Goal: Information Seeking & Learning: Compare options

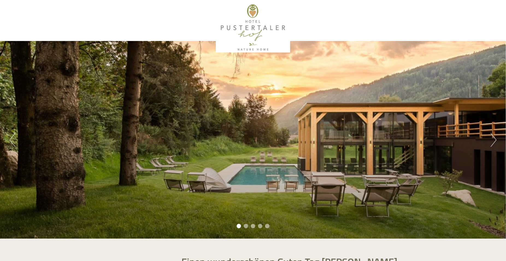
click at [491, 141] on button "Next" at bounding box center [493, 140] width 6 height 14
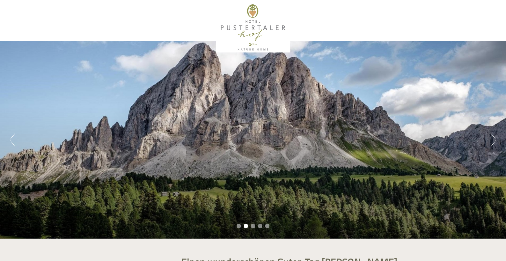
click at [491, 141] on button "Next" at bounding box center [493, 140] width 6 height 14
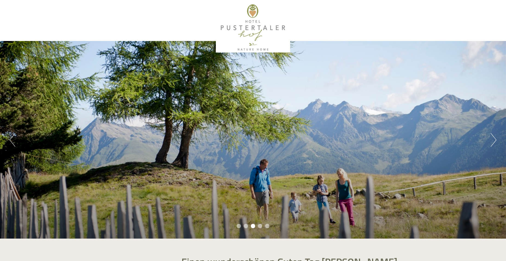
click at [491, 141] on button "Next" at bounding box center [493, 140] width 6 height 14
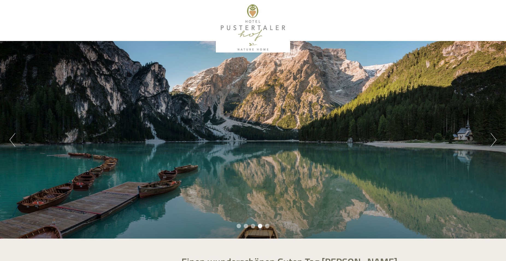
click at [491, 141] on button "Next" at bounding box center [493, 140] width 6 height 14
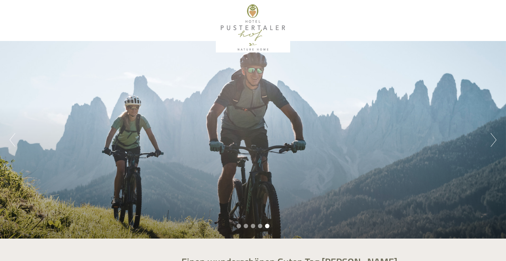
click at [491, 141] on button "Next" at bounding box center [493, 140] width 6 height 14
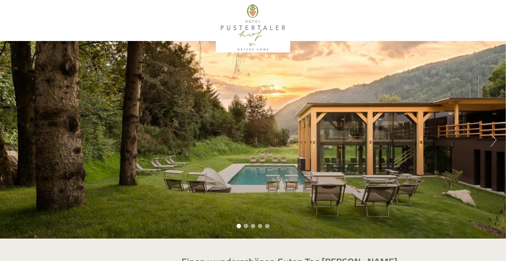
click at [491, 141] on button "Next" at bounding box center [493, 140] width 6 height 14
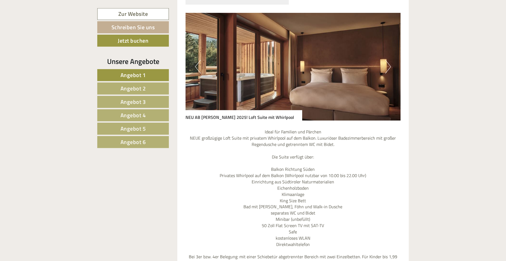
scroll to position [1370, 0]
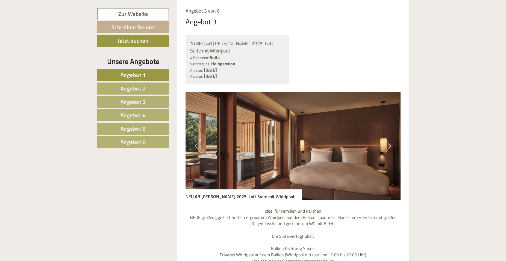
click at [389, 139] on button "Next" at bounding box center [388, 146] width 6 height 14
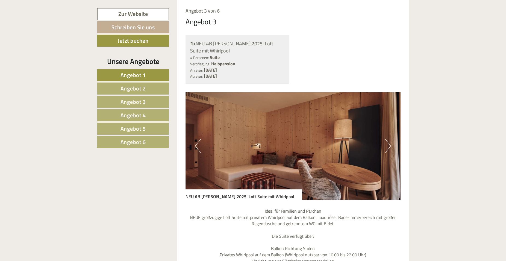
click at [389, 139] on button "Next" at bounding box center [388, 146] width 6 height 14
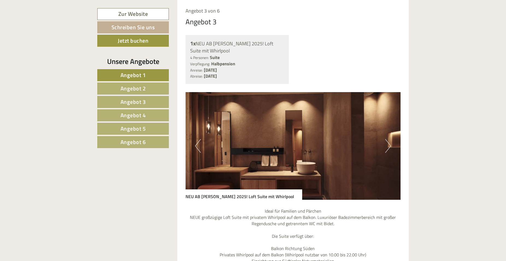
click at [389, 139] on button "Next" at bounding box center [388, 146] width 6 height 14
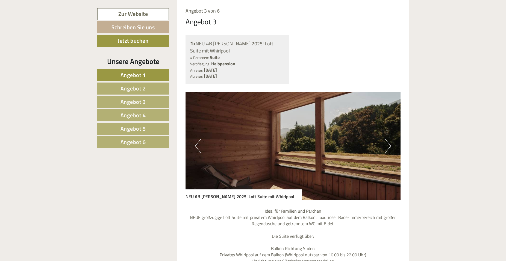
click at [389, 139] on button "Next" at bounding box center [388, 146] width 6 height 14
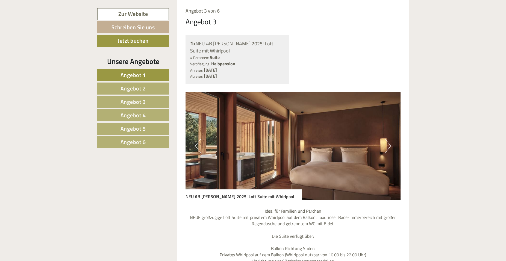
click at [389, 139] on button "Next" at bounding box center [388, 146] width 6 height 14
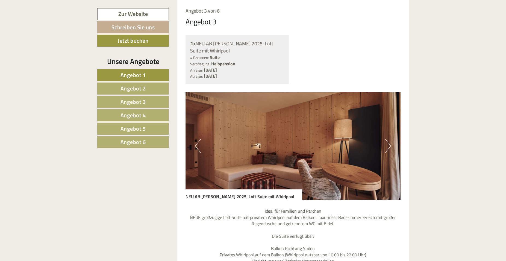
click at [389, 139] on button "Next" at bounding box center [388, 146] width 6 height 14
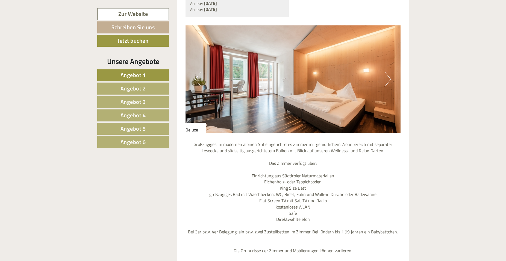
scroll to position [952, 0]
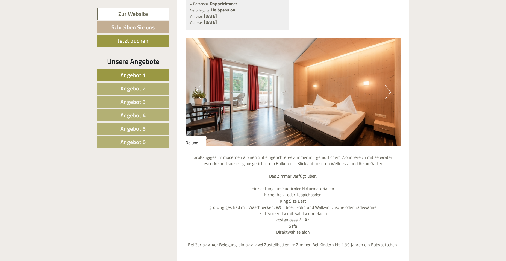
click at [386, 85] on button "Next" at bounding box center [388, 92] width 6 height 14
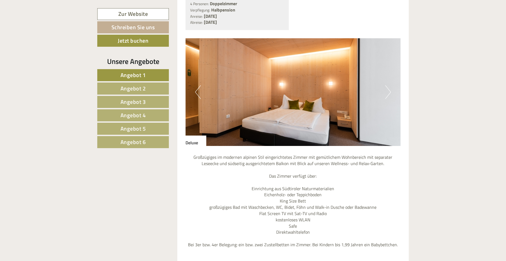
click at [386, 85] on button "Next" at bounding box center [388, 92] width 6 height 14
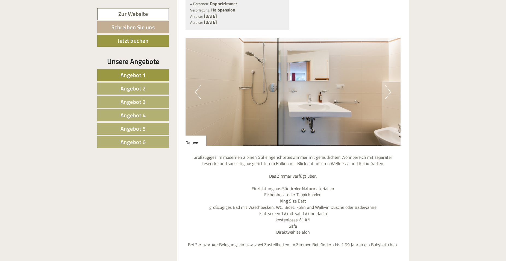
click at [386, 85] on button "Next" at bounding box center [388, 92] width 6 height 14
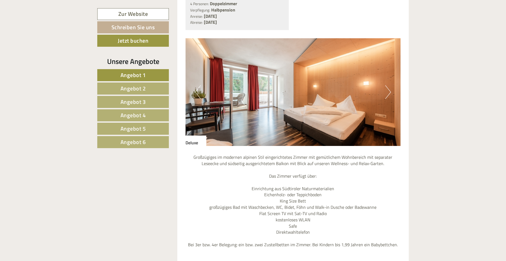
click at [386, 85] on button "Next" at bounding box center [388, 92] width 6 height 14
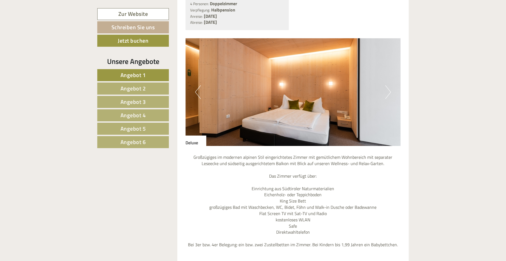
click at [386, 85] on button "Next" at bounding box center [388, 92] width 6 height 14
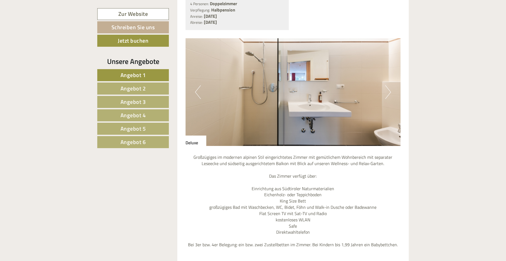
click at [386, 85] on button "Next" at bounding box center [388, 92] width 6 height 14
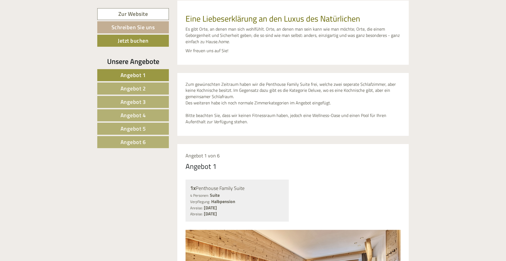
scroll to position [395, 0]
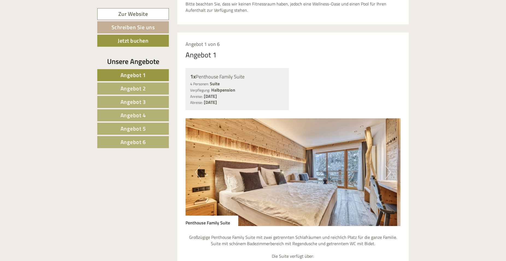
click at [134, 141] on span "Angebot 6" at bounding box center [132, 142] width 25 height 8
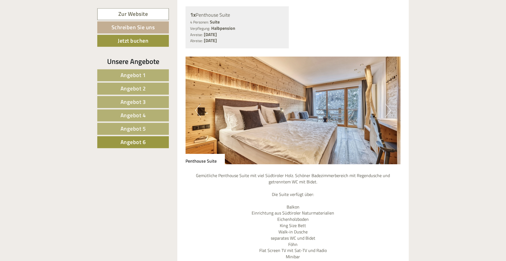
scroll to position [445, 0]
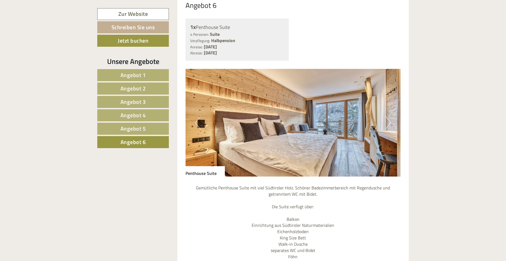
click at [300, 122] on img at bounding box center [292, 123] width 215 height 108
click at [390, 116] on button "Next" at bounding box center [388, 123] width 6 height 14
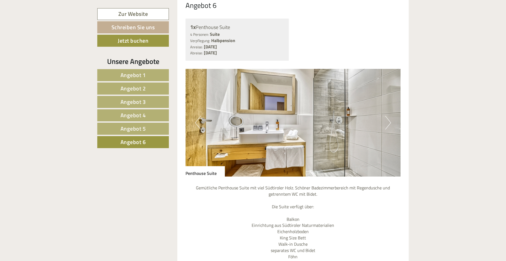
click at [390, 116] on button "Next" at bounding box center [388, 123] width 6 height 14
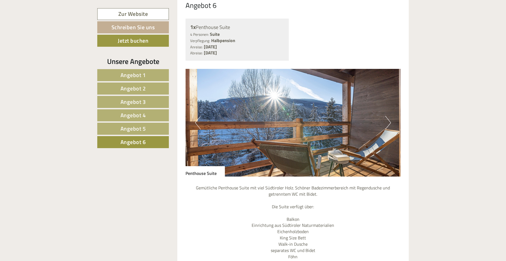
click at [390, 116] on button "Next" at bounding box center [388, 123] width 6 height 14
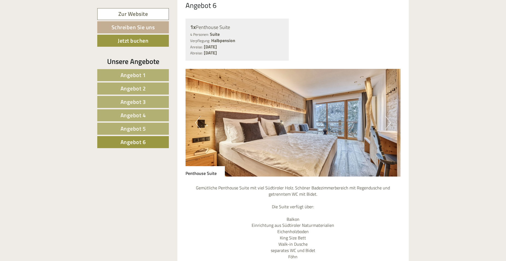
click at [390, 116] on button "Next" at bounding box center [388, 123] width 6 height 14
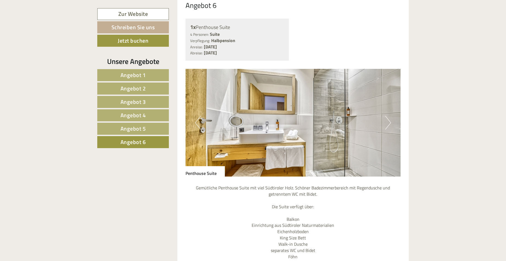
click at [390, 116] on button "Next" at bounding box center [388, 123] width 6 height 14
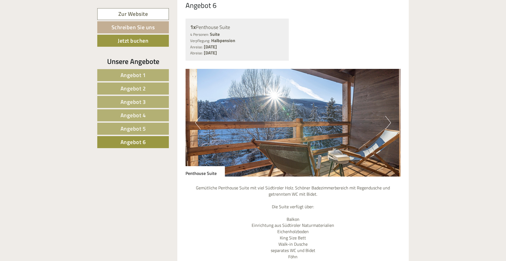
click at [390, 116] on button "Next" at bounding box center [388, 123] width 6 height 14
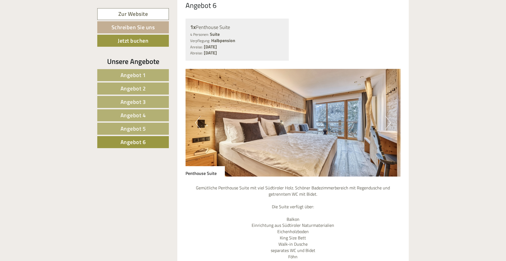
click at [390, 116] on button "Next" at bounding box center [388, 123] width 6 height 14
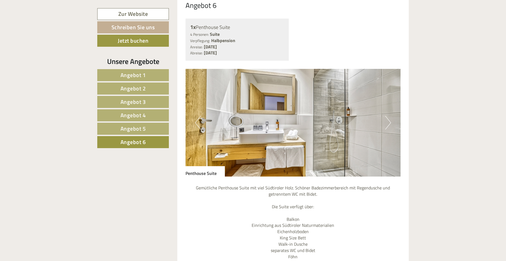
click at [390, 116] on button "Next" at bounding box center [388, 123] width 6 height 14
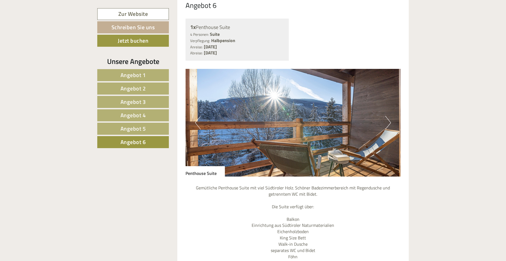
click at [390, 116] on button "Next" at bounding box center [388, 123] width 6 height 14
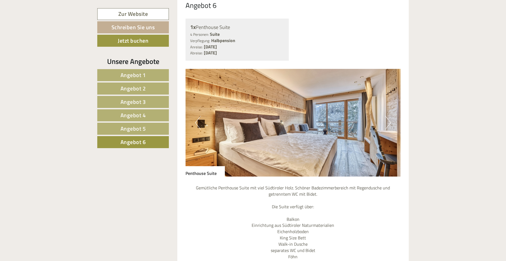
click at [390, 116] on button "Next" at bounding box center [388, 123] width 6 height 14
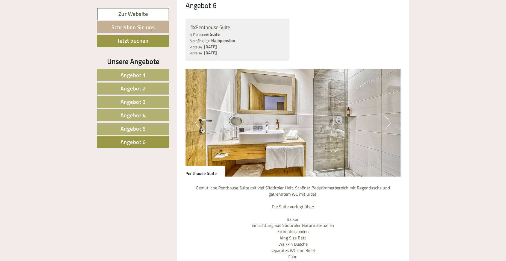
click at [390, 116] on button "Next" at bounding box center [388, 123] width 6 height 14
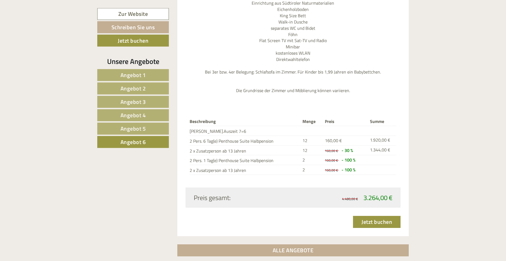
scroll to position [668, 0]
click at [137, 126] on span "Angebot 5" at bounding box center [132, 128] width 25 height 8
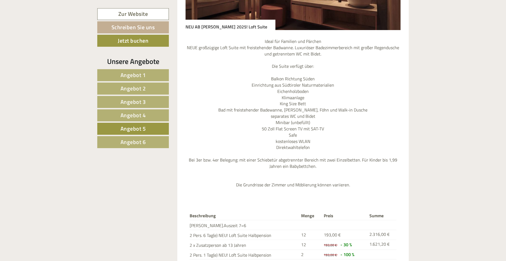
scroll to position [667, 0]
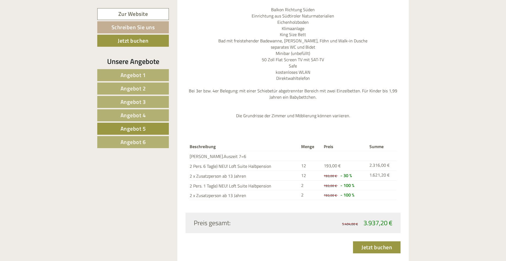
click at [140, 115] on span "Angebot 4" at bounding box center [132, 115] width 25 height 8
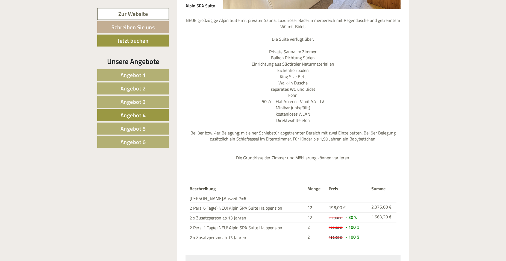
scroll to position [640, 0]
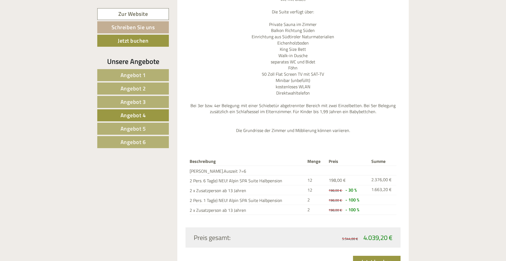
click at [144, 103] on span "Angebot 3" at bounding box center [132, 101] width 25 height 8
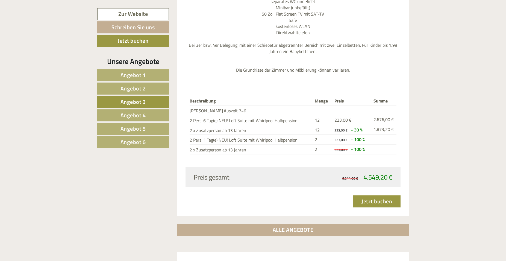
scroll to position [723, 0]
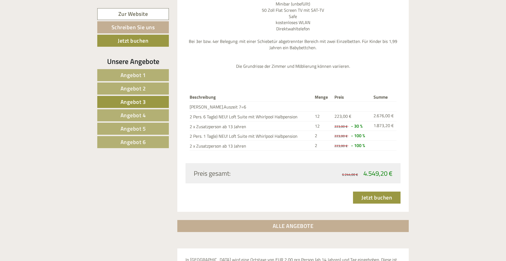
click at [145, 87] on span "Angebot 2" at bounding box center [132, 88] width 25 height 8
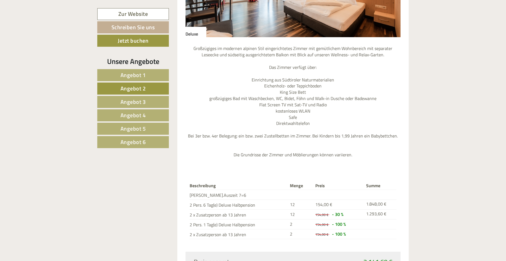
scroll to position [723, 0]
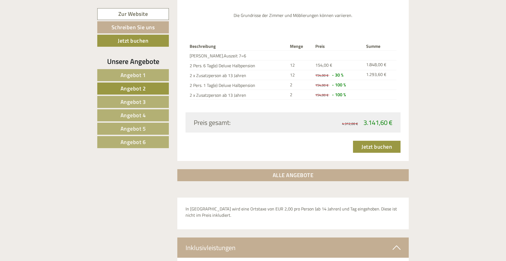
click at [136, 76] on span "Angebot 1" at bounding box center [132, 75] width 25 height 8
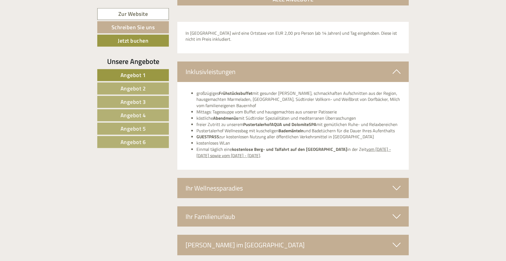
scroll to position [918, 0]
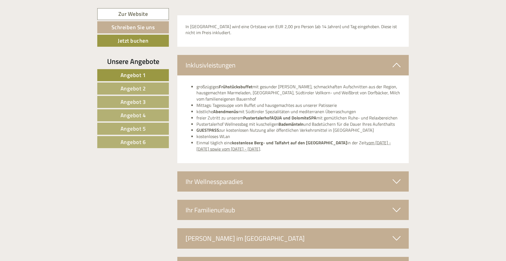
click at [395, 177] on icon at bounding box center [396, 181] width 8 height 9
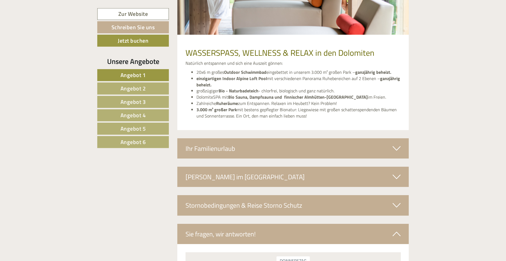
scroll to position [1197, 0]
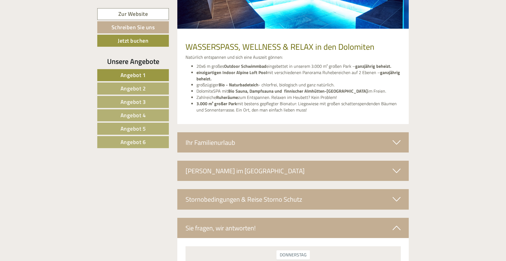
click at [393, 138] on icon at bounding box center [396, 142] width 8 height 9
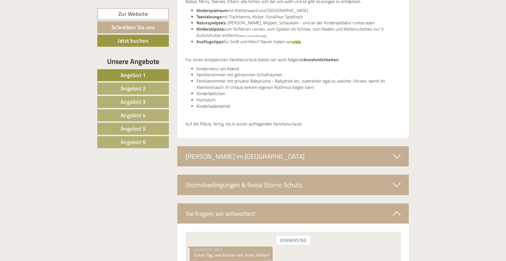
scroll to position [1392, 0]
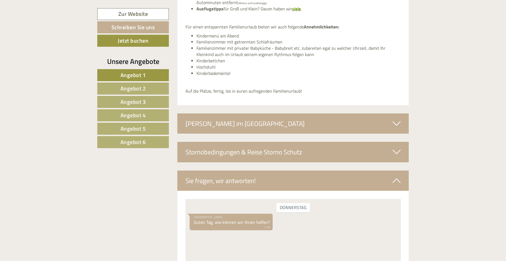
click at [398, 119] on icon at bounding box center [396, 123] width 8 height 9
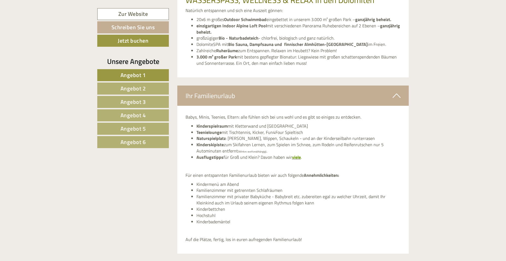
scroll to position [1253, 0]
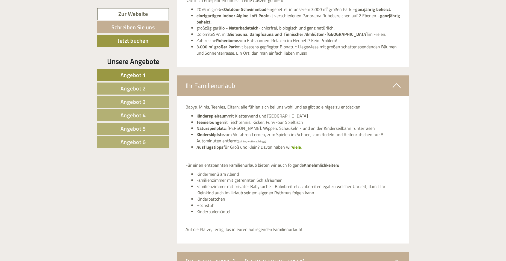
click at [143, 91] on span "Angebot 2" at bounding box center [132, 88] width 25 height 8
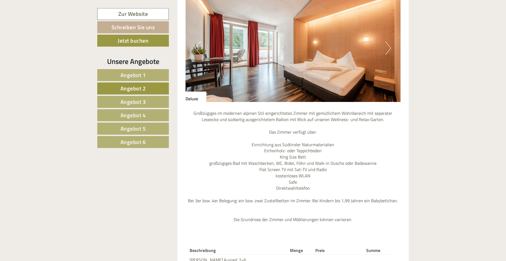
scroll to position [473, 0]
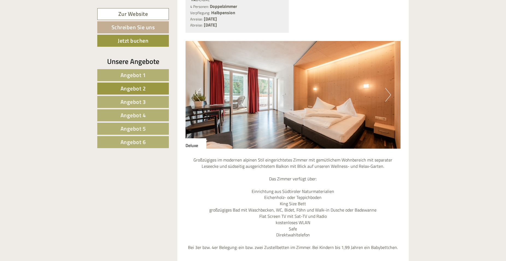
click at [389, 88] on button "Next" at bounding box center [388, 95] width 6 height 14
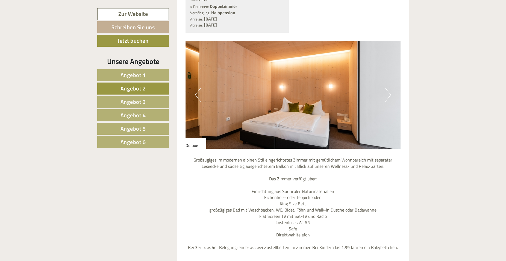
click at [389, 88] on button "Next" at bounding box center [388, 95] width 6 height 14
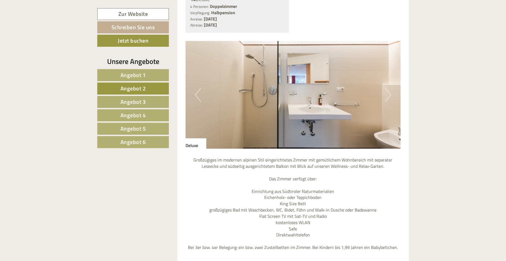
click at [389, 88] on button "Next" at bounding box center [388, 95] width 6 height 14
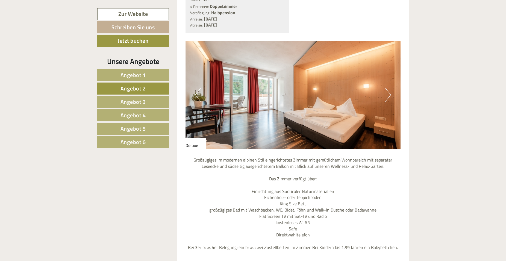
click at [389, 88] on button "Next" at bounding box center [388, 95] width 6 height 14
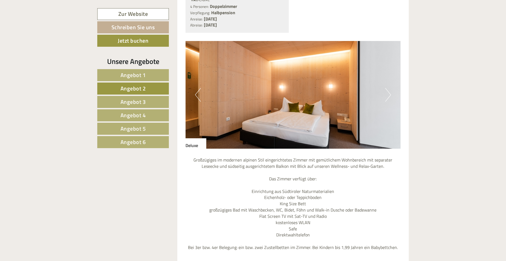
click at [389, 88] on button "Next" at bounding box center [388, 95] width 6 height 14
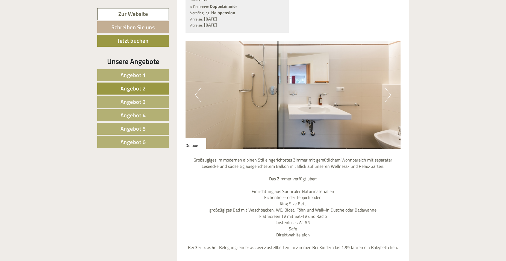
click at [389, 88] on button "Next" at bounding box center [388, 95] width 6 height 14
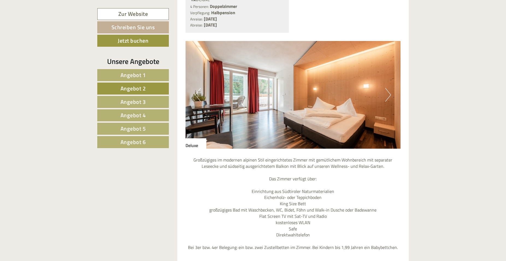
click at [389, 88] on button "Next" at bounding box center [388, 95] width 6 height 14
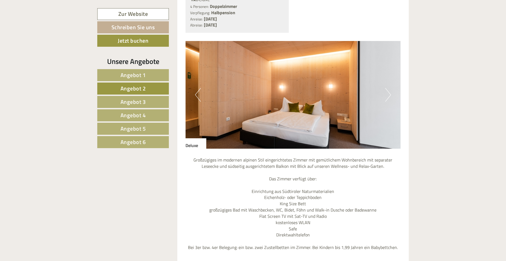
click at [389, 88] on button "Next" at bounding box center [388, 95] width 6 height 14
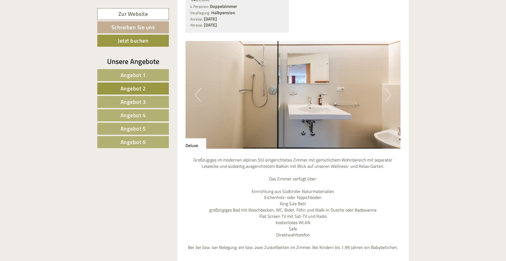
click at [389, 88] on button "Next" at bounding box center [388, 95] width 6 height 14
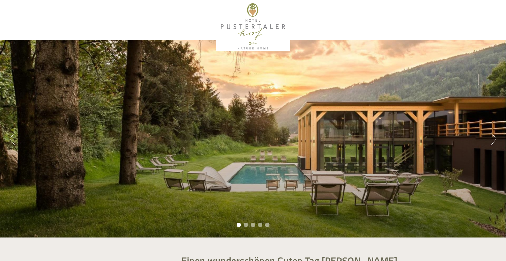
scroll to position [0, 0]
